Goal: Find specific page/section

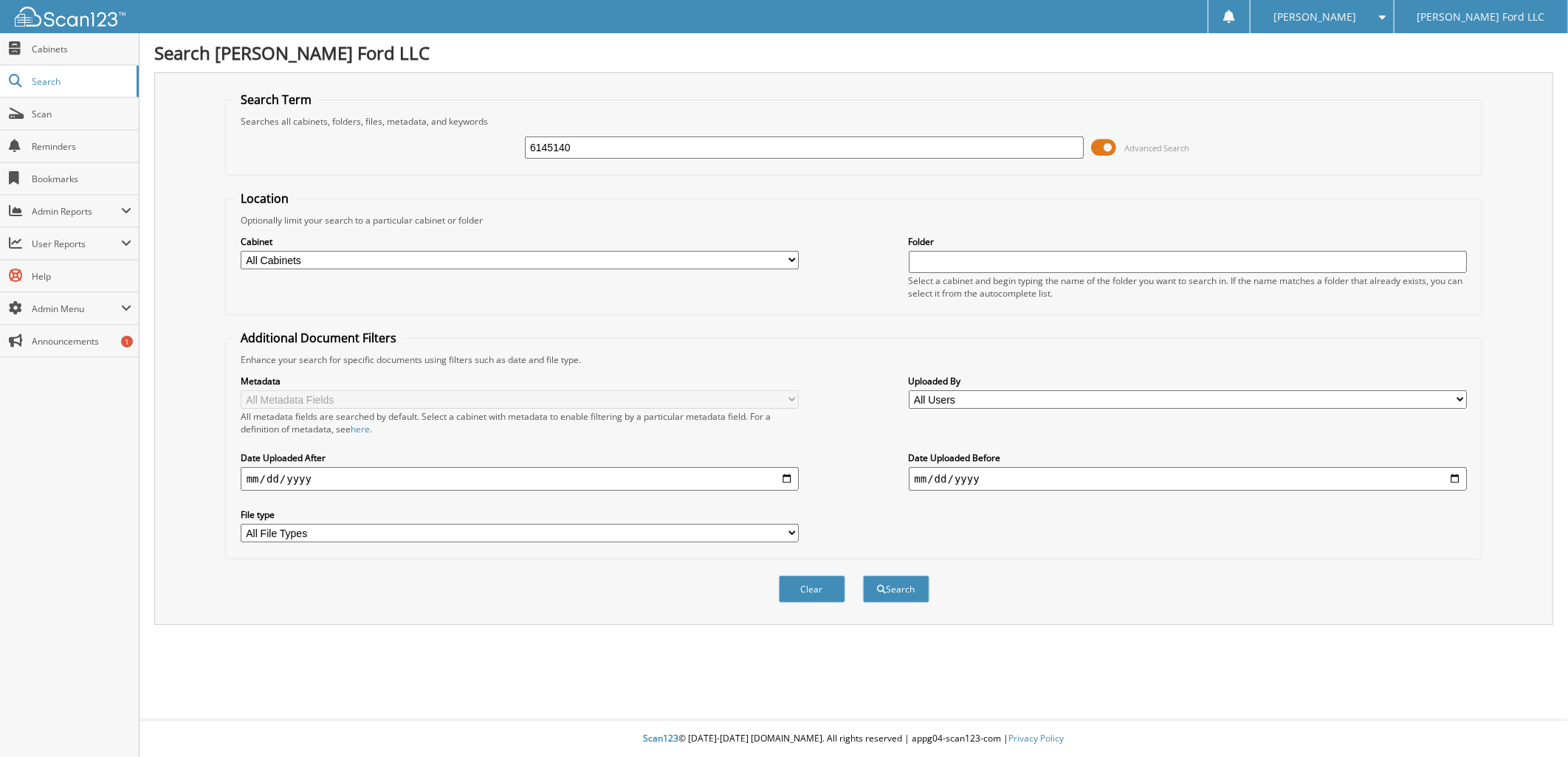
type input "6145140"
click at [863, 576] on button "Search" at bounding box center [896, 589] width 66 height 28
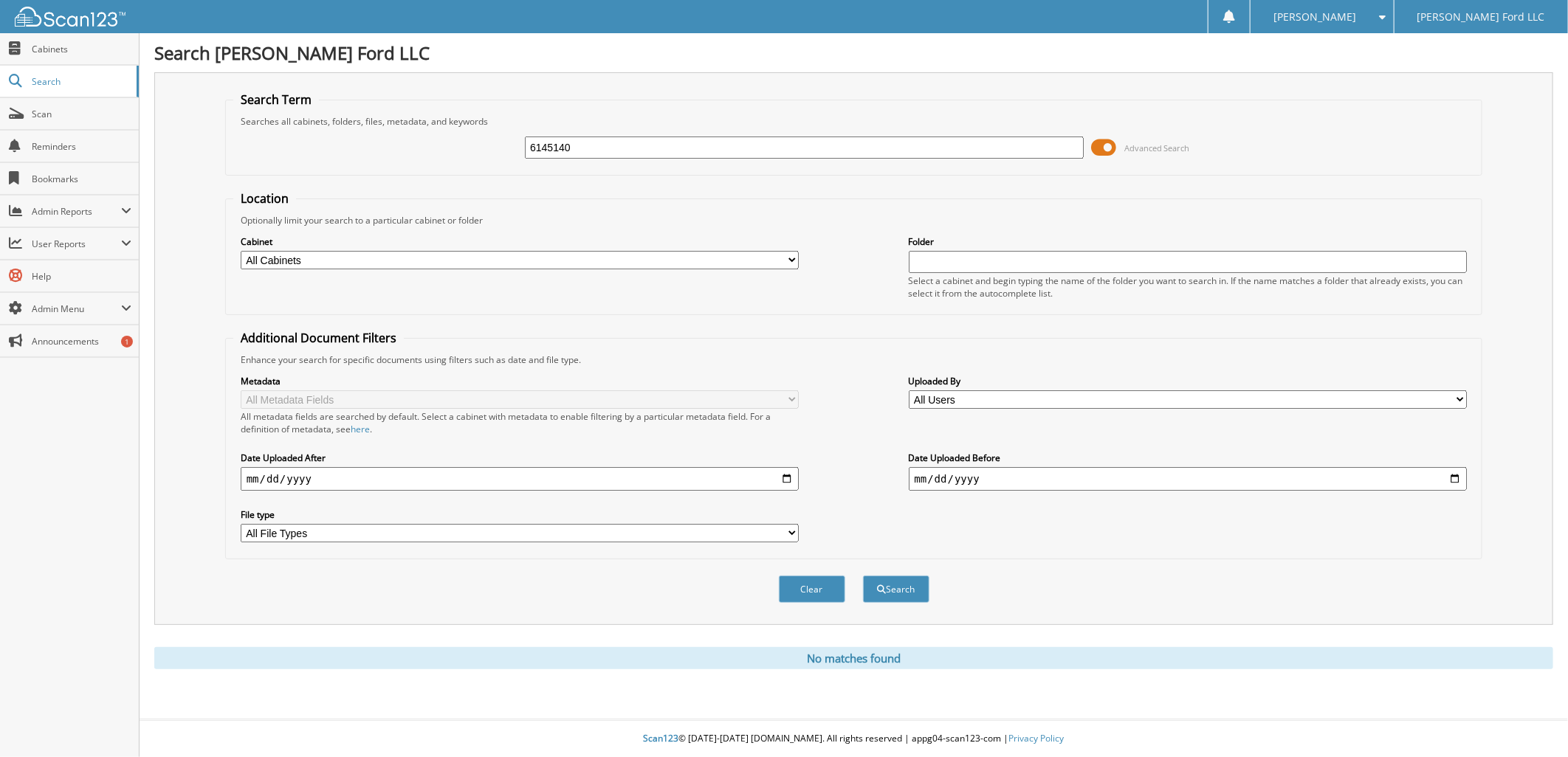
drag, startPoint x: 530, startPoint y: 146, endPoint x: 567, endPoint y: 146, distance: 37.0
click at [567, 146] on input "6145140" at bounding box center [804, 147] width 559 height 22
click at [53, 49] on span "Cabinets" at bounding box center [81, 49] width 99 height 13
